Goal: Task Accomplishment & Management: Manage account settings

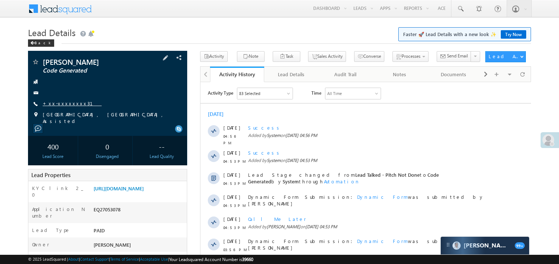
click at [71, 102] on link "+xx-xxxxxxxx31" at bounding box center [72, 103] width 59 height 6
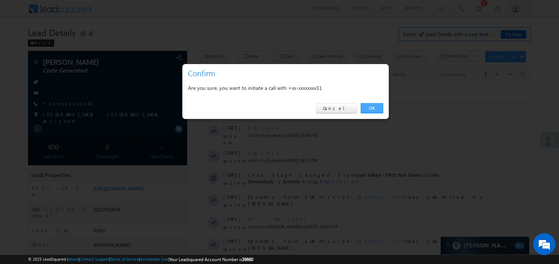
click at [368, 107] on link "OK" at bounding box center [372, 108] width 22 height 10
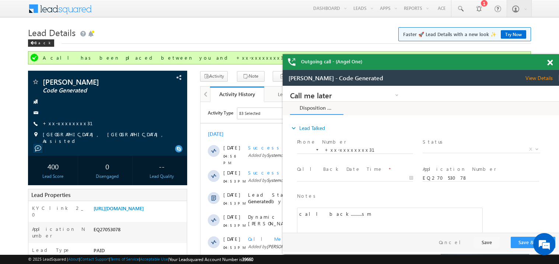
click at [552, 63] on span at bounding box center [550, 63] width 6 height 6
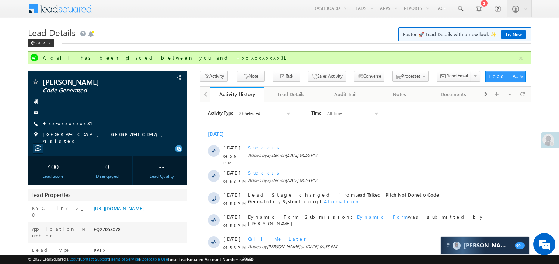
click at [246, 42] on div "Back" at bounding box center [279, 41] width 503 height 5
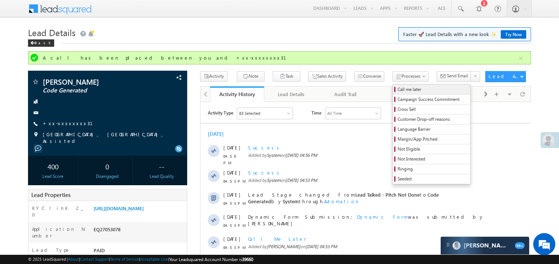
click at [398, 89] on span "Call me later" at bounding box center [433, 89] width 70 height 7
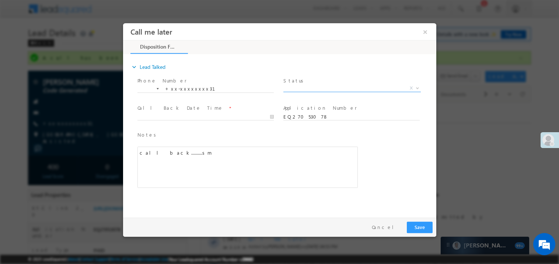
click at [300, 85] on span "X" at bounding box center [351, 87] width 137 height 7
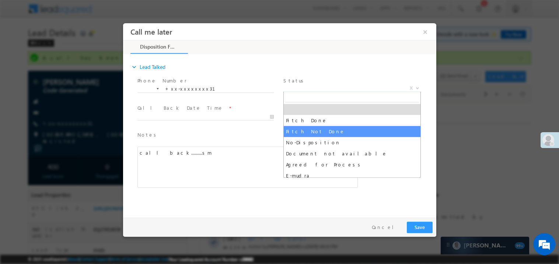
select select "Pitch Not Done"
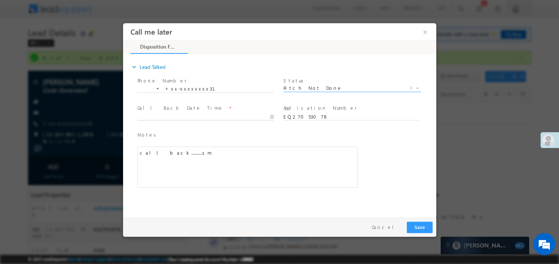
click at [167, 117] on body "Call me later ×" at bounding box center [279, 118] width 313 height 191
type input "09/15/25 8:32 PM"
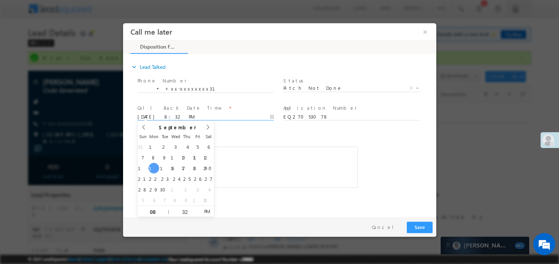
click at [276, 155] on div "call back..........sm" at bounding box center [247, 166] width 220 height 41
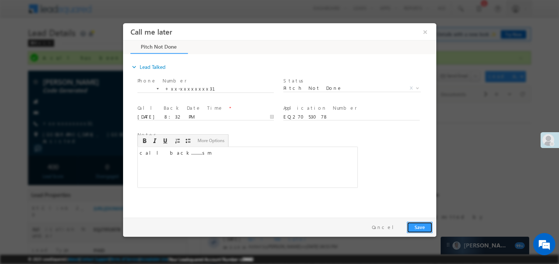
click at [421, 228] on button "Save" at bounding box center [420, 227] width 26 height 11
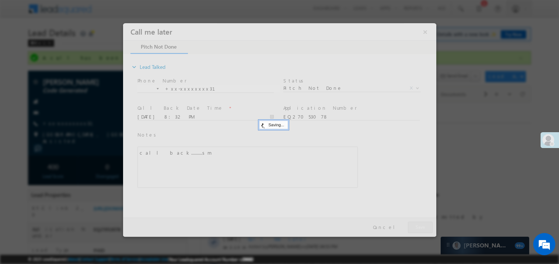
click at [421, 228] on div at bounding box center [279, 130] width 313 height 214
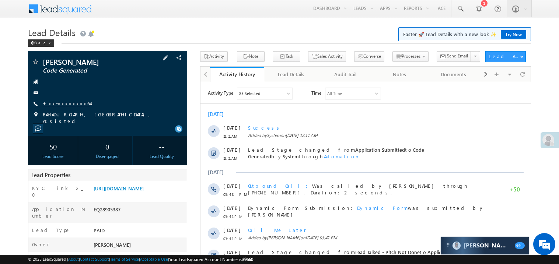
click at [67, 105] on link "+xx-xxxxxxxx64" at bounding box center [67, 103] width 48 height 6
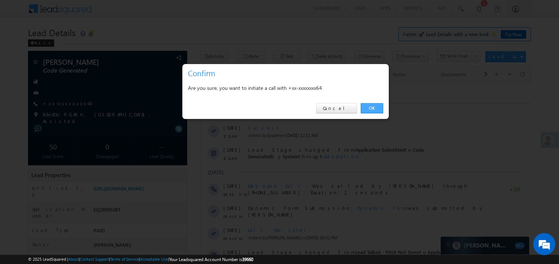
click at [370, 106] on link "OK" at bounding box center [372, 108] width 22 height 10
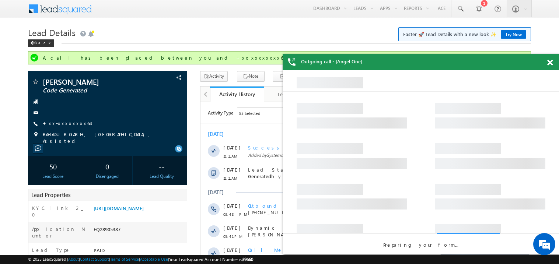
click at [551, 61] on span at bounding box center [550, 63] width 6 height 6
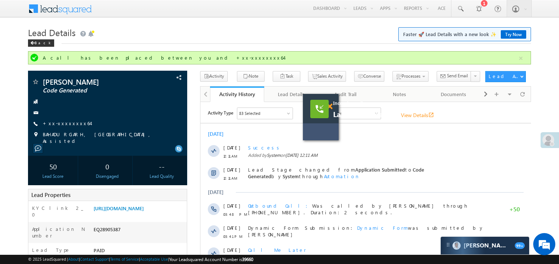
click at [331, 108] on span at bounding box center [330, 107] width 6 height 6
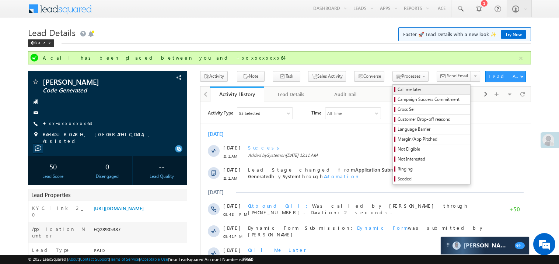
click at [398, 90] on span "Call me later" at bounding box center [433, 89] width 70 height 7
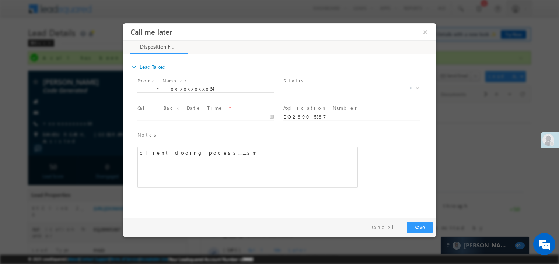
click at [306, 88] on span "X" at bounding box center [351, 87] width 137 height 7
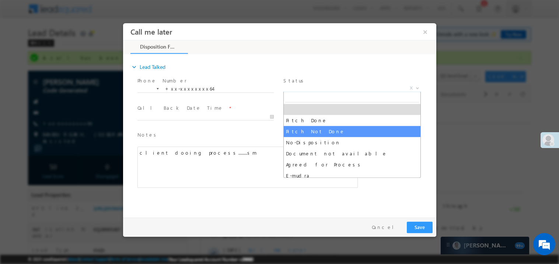
select select "Pitch Not Done"
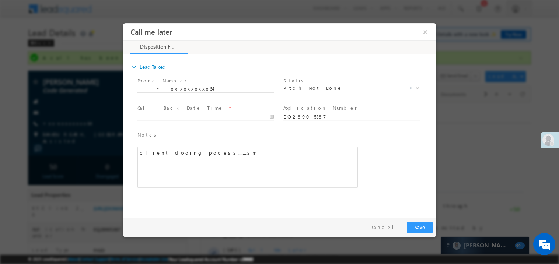
click at [161, 114] on body "Call me later ×" at bounding box center [279, 118] width 313 height 191
type input "09/15/25 8:33 PM"
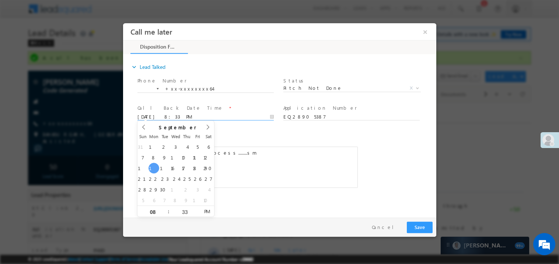
click at [279, 171] on div "client dooing process........sm" at bounding box center [247, 166] width 220 height 41
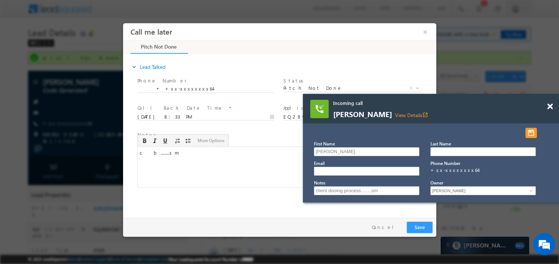
click at [553, 105] on div at bounding box center [554, 103] width 10 height 18
click at [421, 223] on button "Save" at bounding box center [420, 227] width 26 height 11
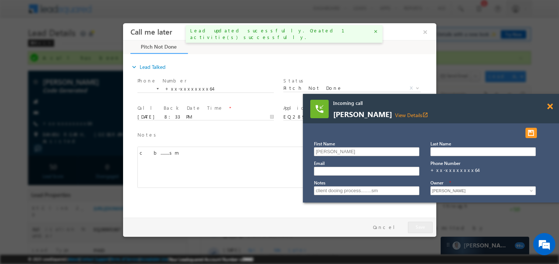
click at [550, 108] on span at bounding box center [550, 107] width 6 height 6
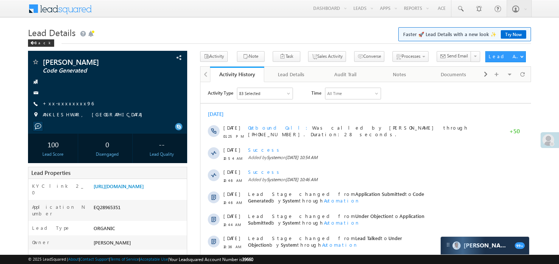
click at [67, 104] on link "+xx-xxxxxxxx96" at bounding box center [68, 103] width 51 height 6
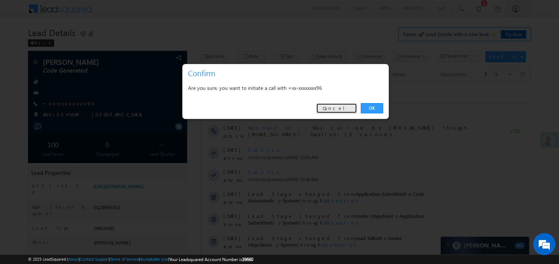
click at [339, 111] on link "Cancel" at bounding box center [336, 108] width 41 height 10
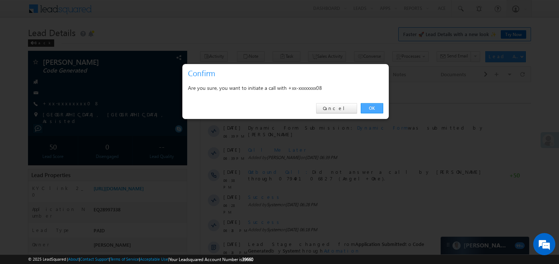
click at [373, 109] on link "OK" at bounding box center [372, 108] width 22 height 10
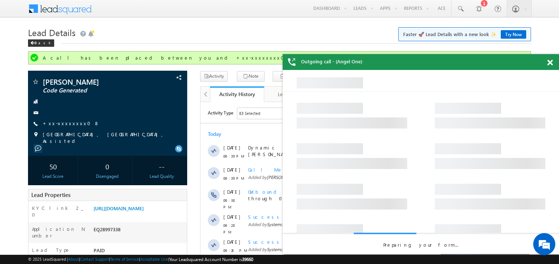
click at [550, 62] on span at bounding box center [550, 63] width 6 height 6
